Goal: Information Seeking & Learning: Find specific fact

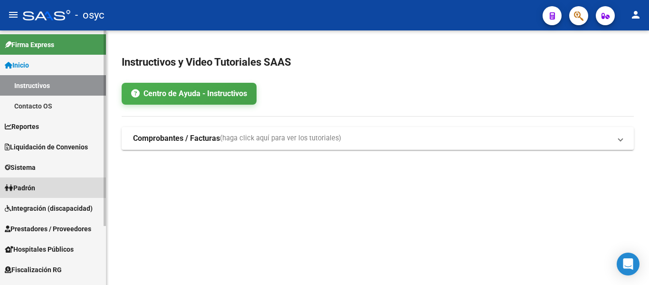
click at [54, 188] on link "Padrón" at bounding box center [53, 187] width 106 height 20
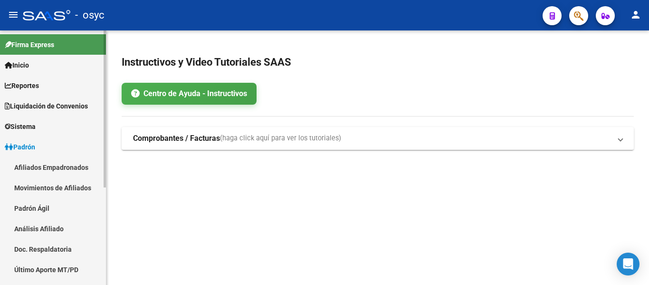
click at [67, 200] on link "Padrón Ágil" at bounding box center [53, 208] width 106 height 20
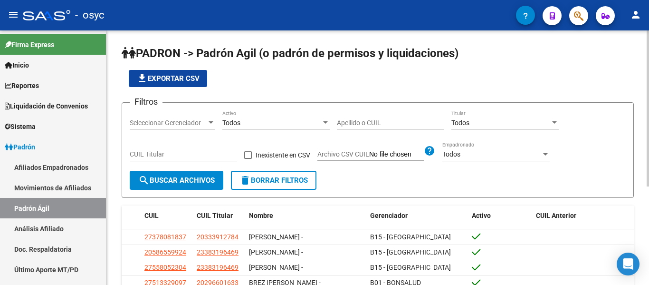
click at [363, 127] on div "Apellido o CUIL" at bounding box center [390, 119] width 107 height 19
click at [363, 125] on input "Apellido o CUIL" at bounding box center [390, 123] width 107 height 8
paste input "25350337"
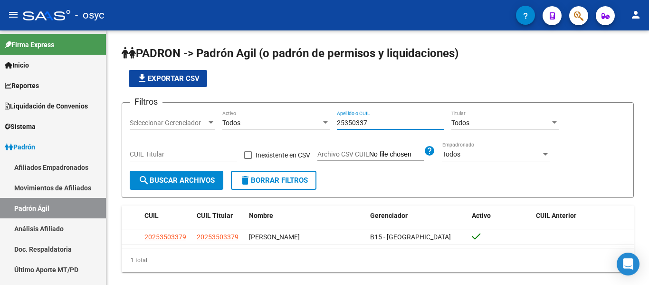
type input "25350337"
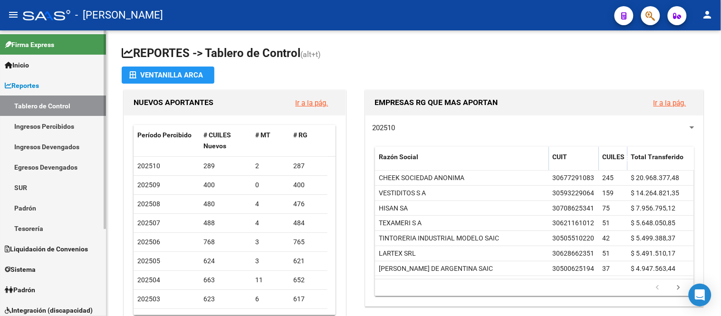
click at [50, 284] on link "Padrón" at bounding box center [53, 290] width 106 height 20
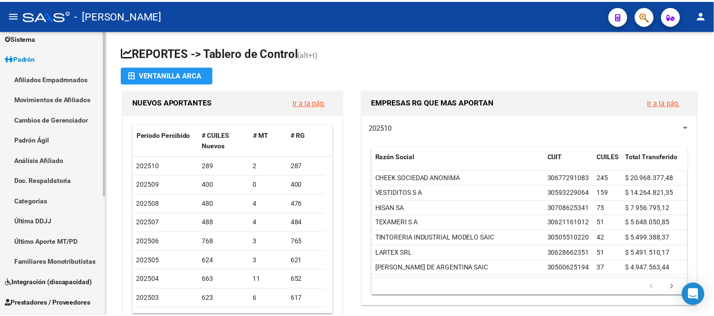
scroll to position [88, 0]
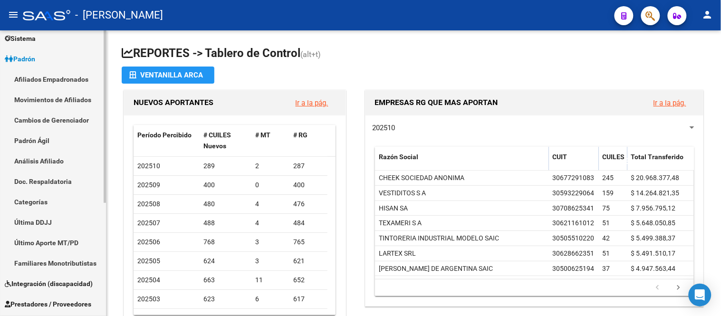
click at [46, 140] on link "Padrón Ágil" at bounding box center [53, 140] width 106 height 20
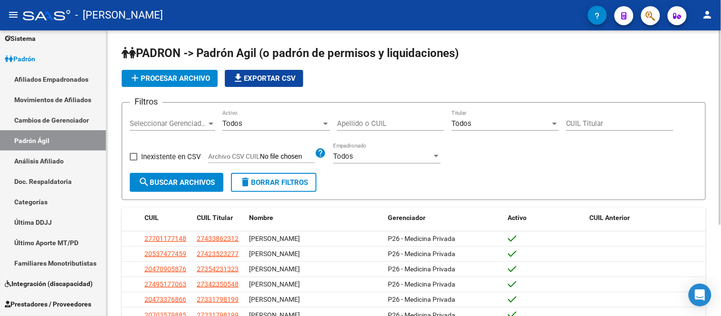
click at [372, 130] on div "Apellido o CUIL" at bounding box center [390, 120] width 107 height 20
click at [372, 126] on input "Apellido o CUIL" at bounding box center [390, 123] width 107 height 9
paste input "94848962"
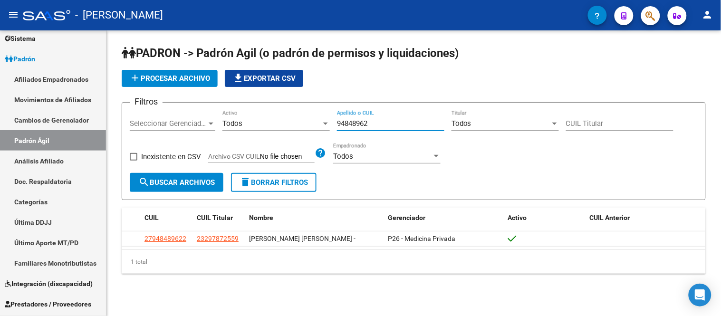
type input "94848962"
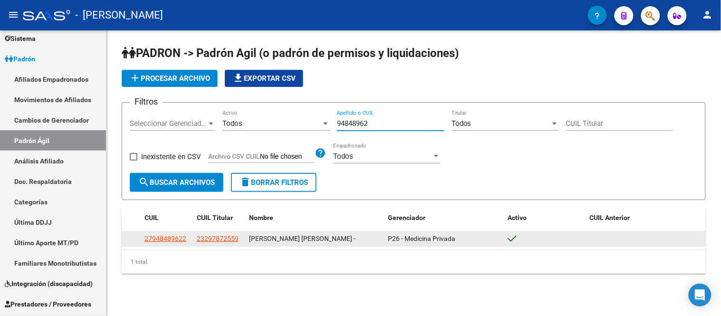
click at [232, 239] on span "23297872559" at bounding box center [218, 239] width 42 height 8
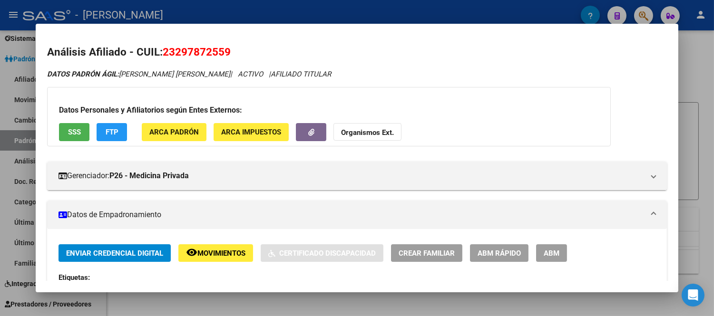
click at [204, 49] on span "23297872559" at bounding box center [197, 52] width 68 height 12
copy span "23297872559"
click at [21, 105] on div at bounding box center [357, 158] width 714 height 316
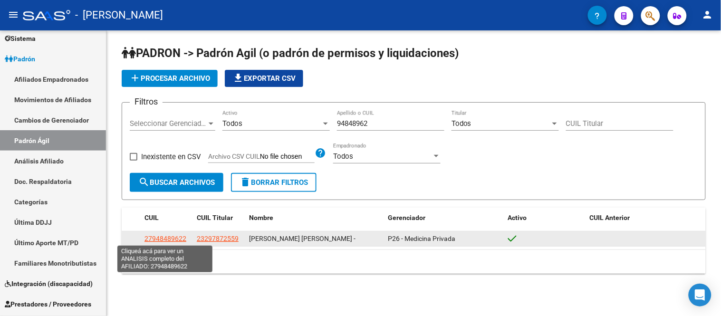
click at [170, 238] on span "27948489622" at bounding box center [166, 239] width 42 height 8
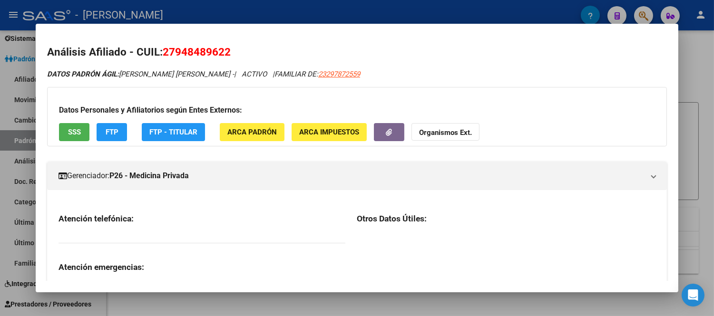
click at [196, 43] on mat-dialog-content "Análisis Afiliado - CUIL: 27948489622 DATOS PADRÓN ÁGIL: MELGAREJO AVALOS DIGNA…" at bounding box center [357, 158] width 642 height 246
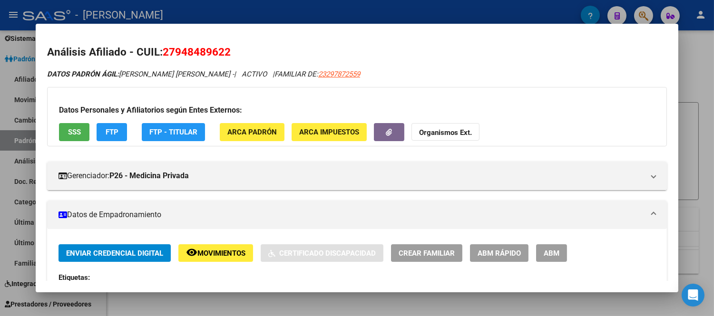
click at [193, 48] on span "27948489622" at bounding box center [197, 52] width 68 height 12
copy span "27948489622"
click at [25, 65] on div at bounding box center [357, 158] width 714 height 316
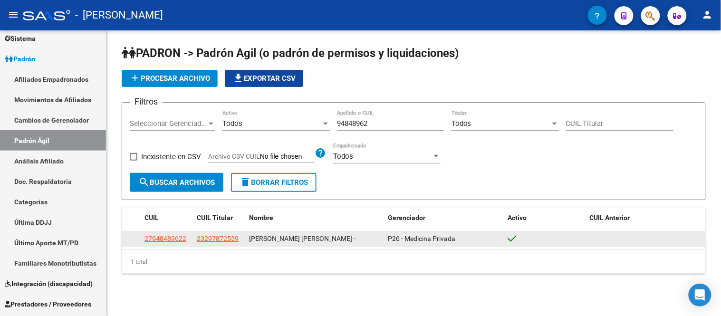
click at [228, 241] on span "23297872559" at bounding box center [218, 239] width 42 height 8
type textarea "23297872559"
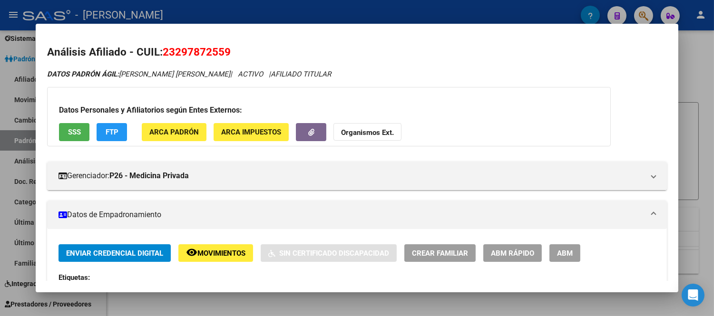
drag, startPoint x: 173, startPoint y: 49, endPoint x: 220, endPoint y: 50, distance: 46.6
click at [220, 50] on span "23297872559" at bounding box center [197, 52] width 68 height 12
copy span "29787255"
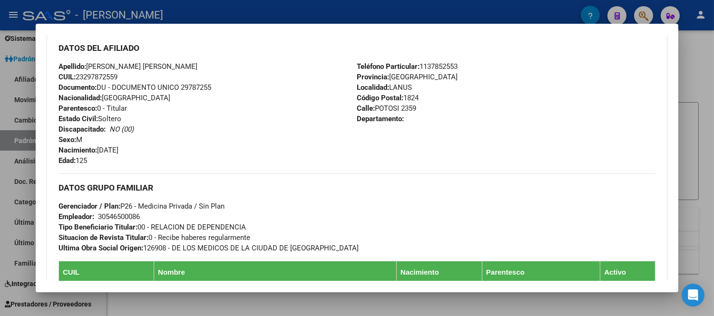
scroll to position [422, 0]
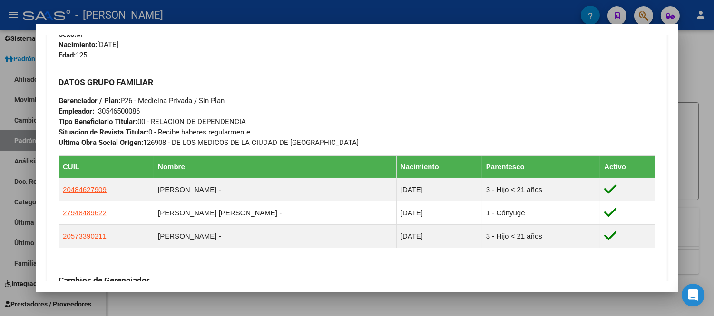
click at [127, 107] on div "30546500086" at bounding box center [119, 111] width 42 height 10
copy div "30546500086"
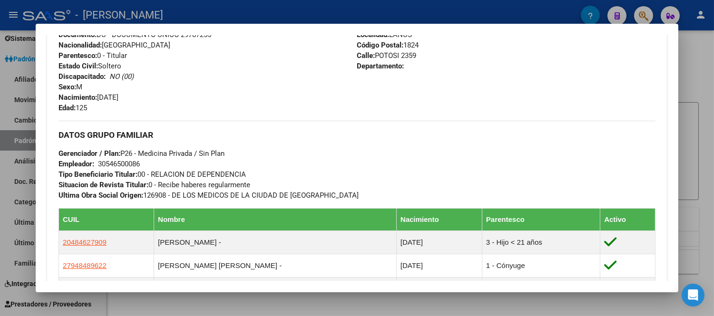
scroll to position [211, 0]
